Goal: Task Accomplishment & Management: Manage account settings

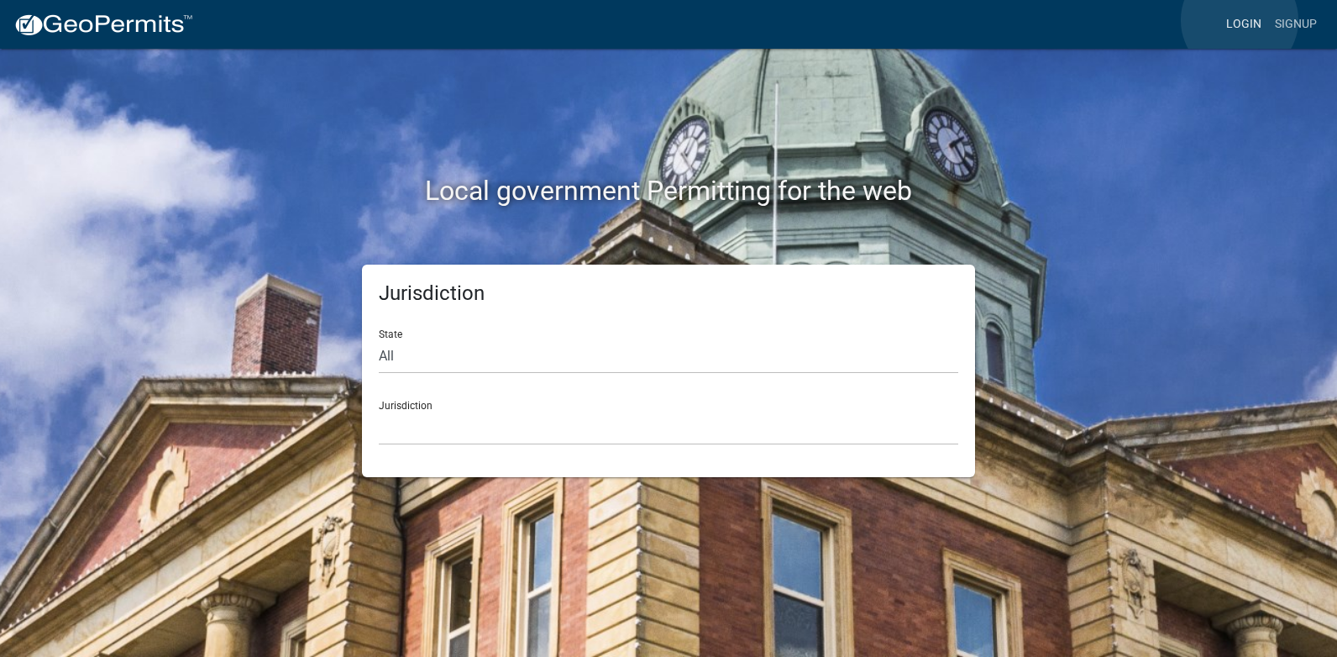
click at [1239, 20] on link "Login" at bounding box center [1243, 24] width 49 height 32
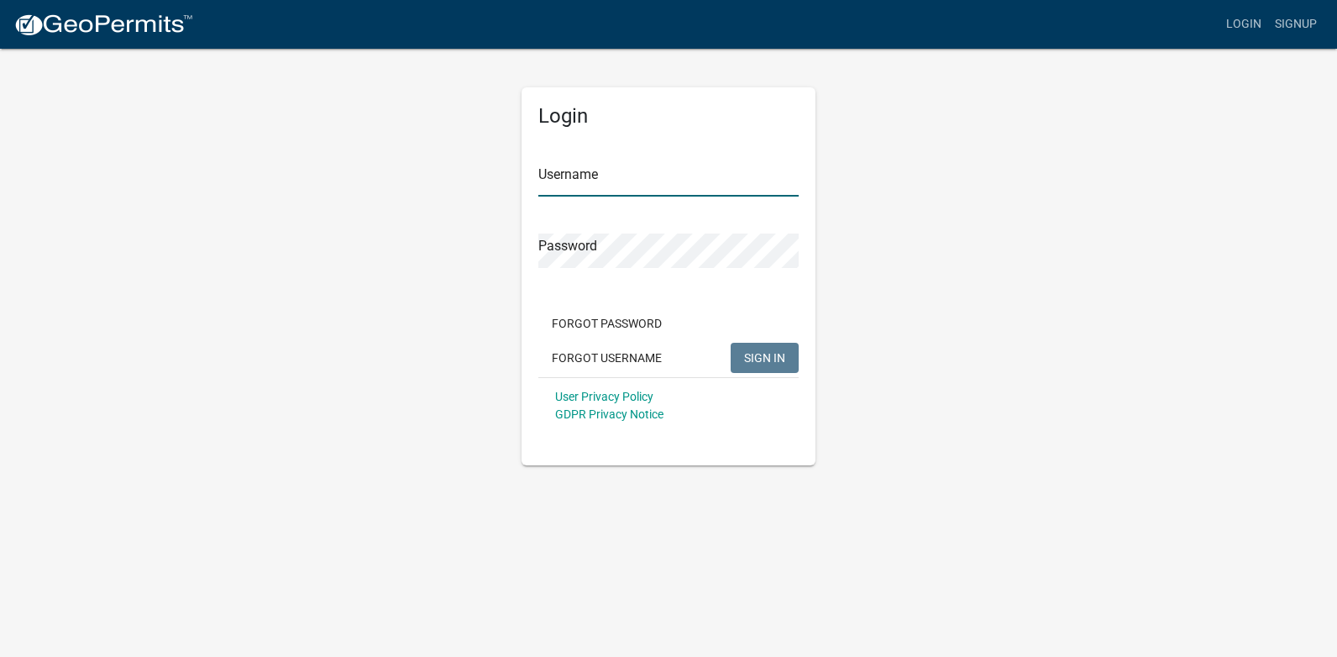
type input "[PERSON_NAME][EMAIL_ADDRESS][PERSON_NAME][DOMAIN_NAME]"
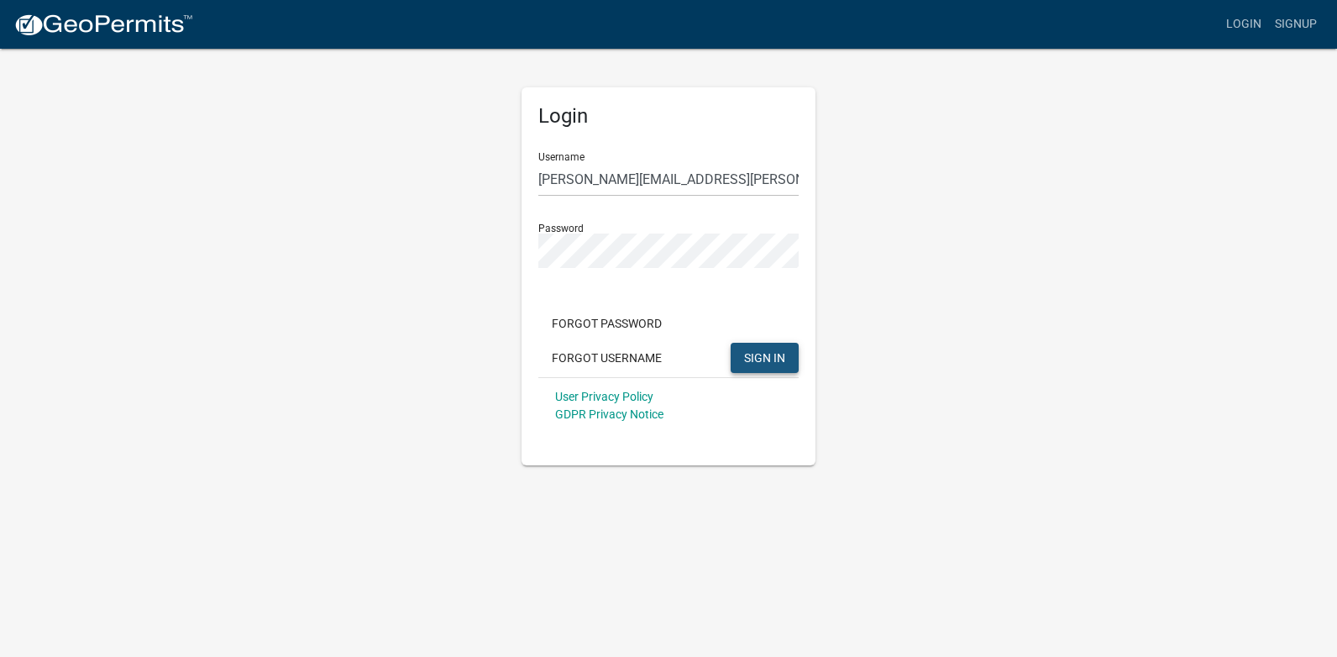
click at [763, 363] on span "SIGN IN" at bounding box center [764, 356] width 41 height 13
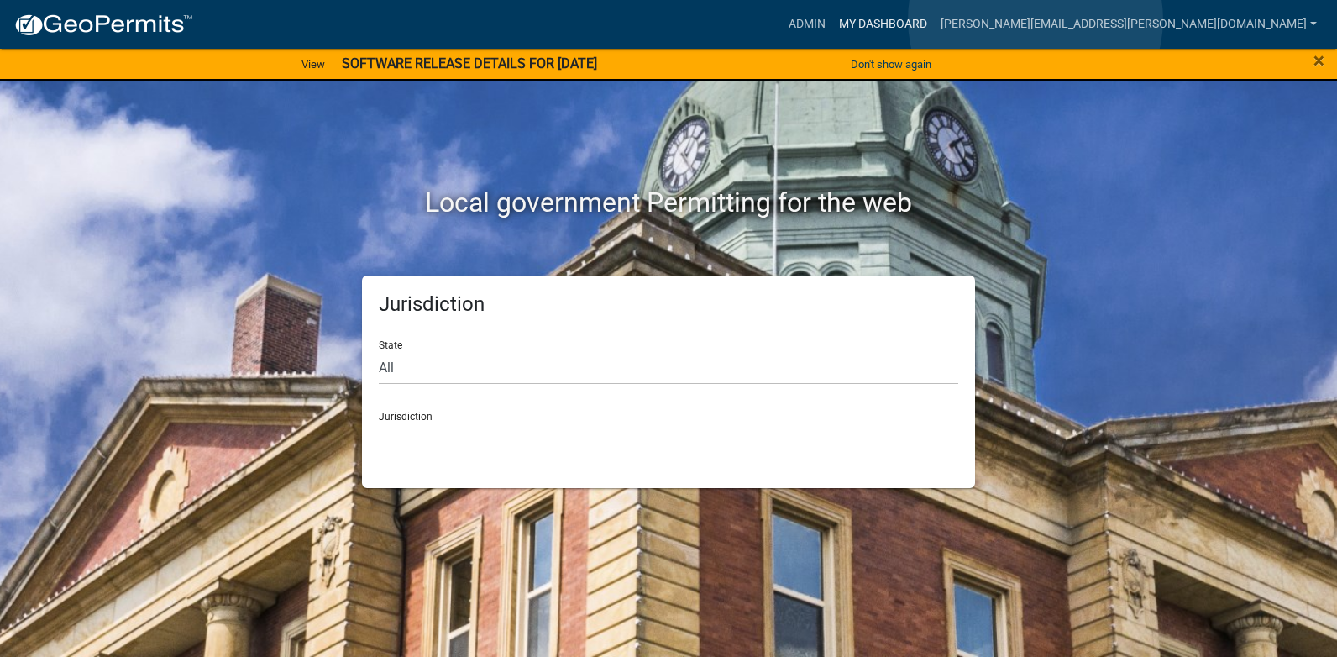
click at [934, 19] on link "My Dashboard" at bounding box center [883, 24] width 102 height 32
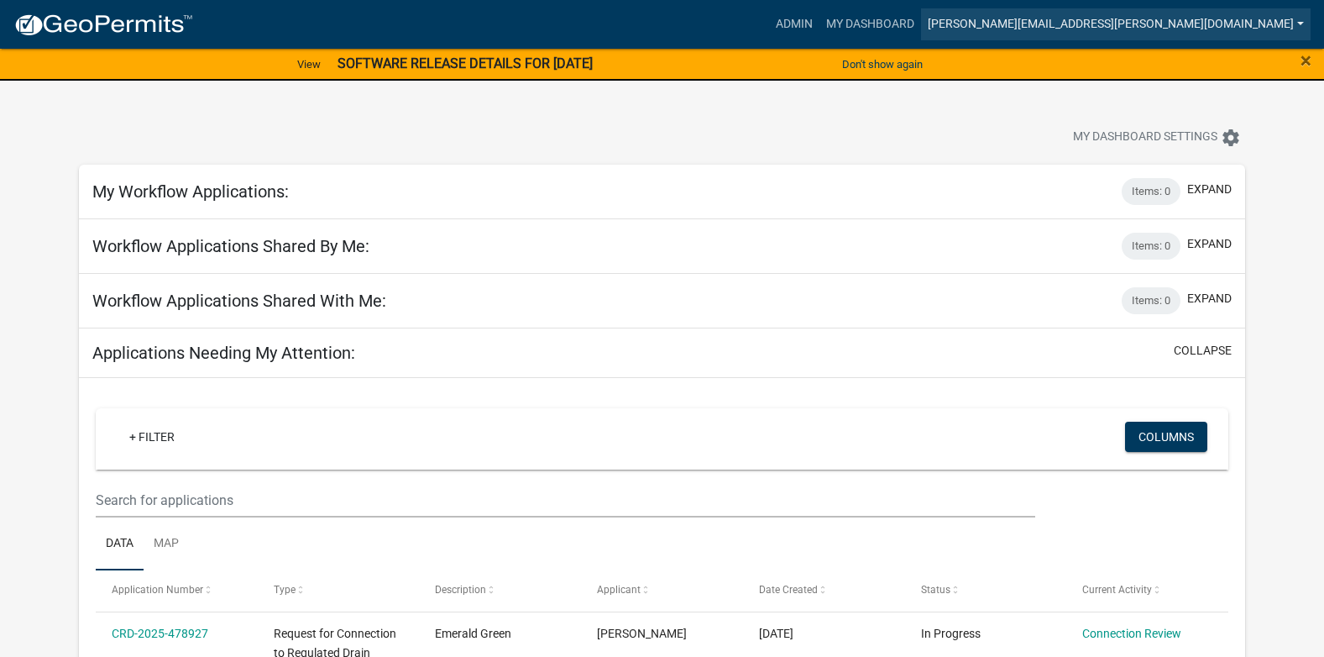
click at [1200, 23] on link "[PERSON_NAME][EMAIL_ADDRESS][PERSON_NAME][DOMAIN_NAME]" at bounding box center [1116, 24] width 390 height 32
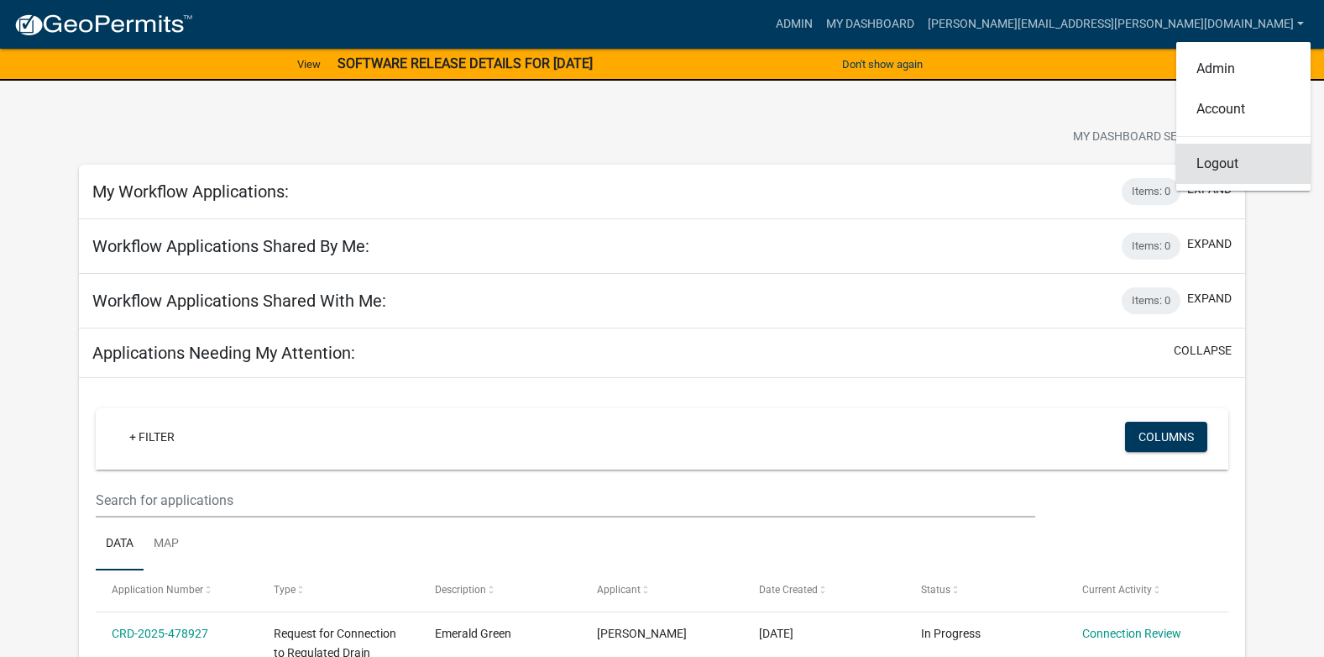
click at [1231, 163] on link "Logout" at bounding box center [1243, 164] width 134 height 40
